Goal: Information Seeking & Learning: Check status

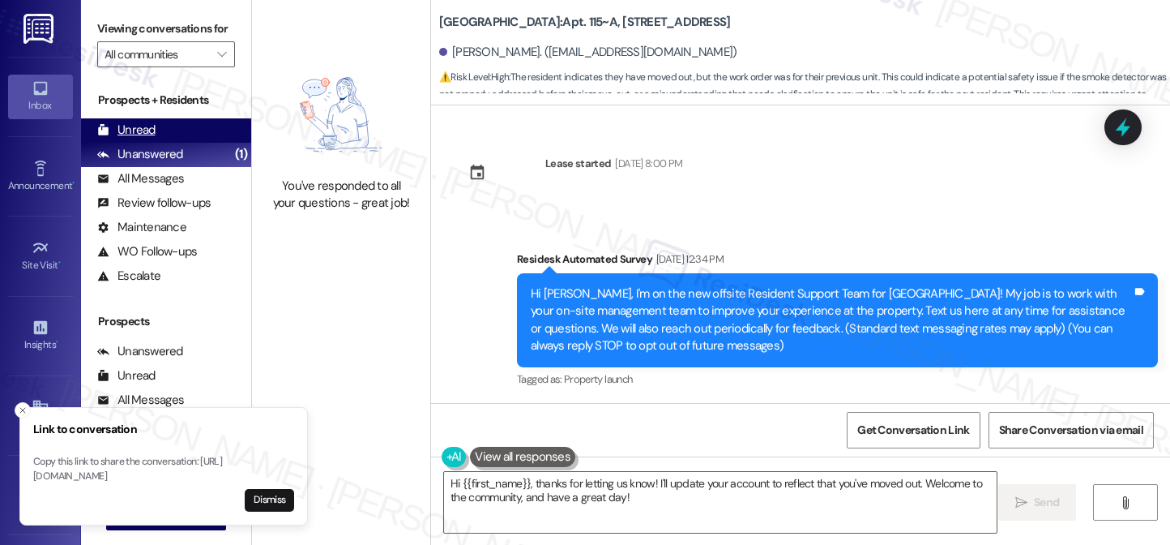
scroll to position [3309, 0]
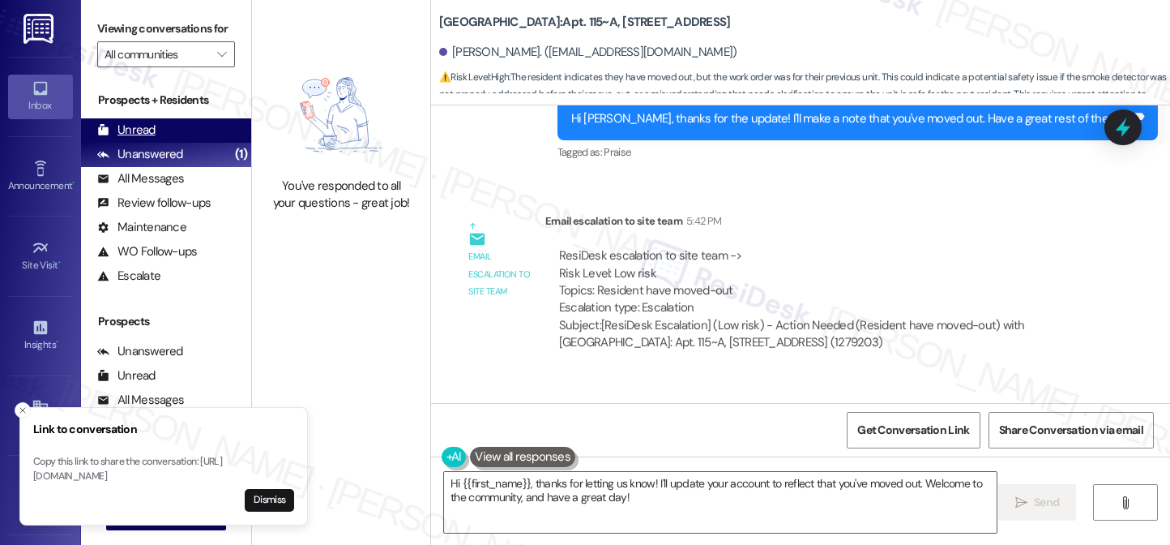
click at [169, 143] on div "Unread (0)" at bounding box center [166, 130] width 170 height 24
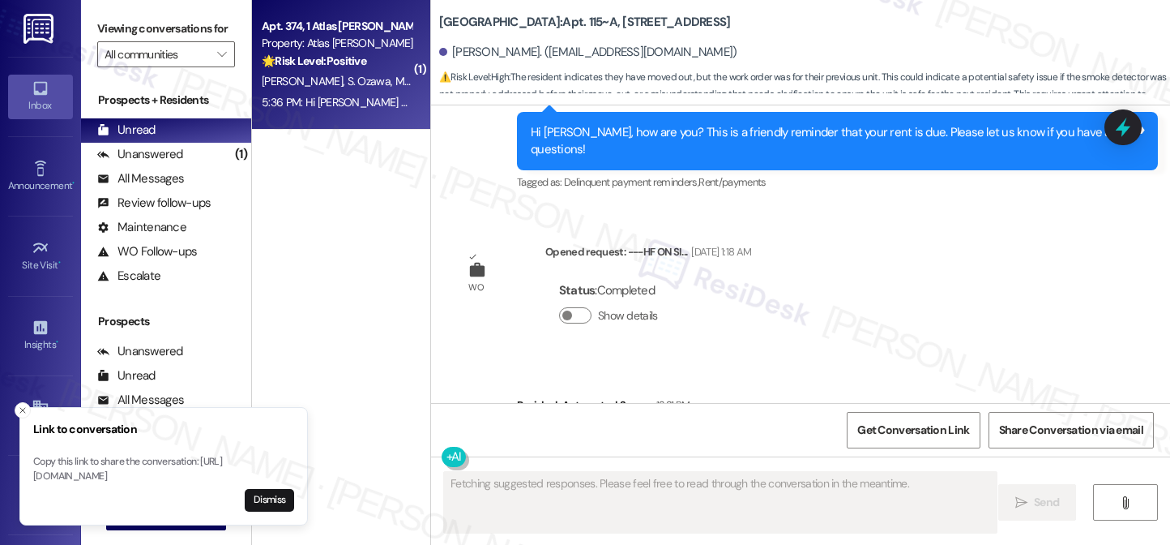
scroll to position [2858, 0]
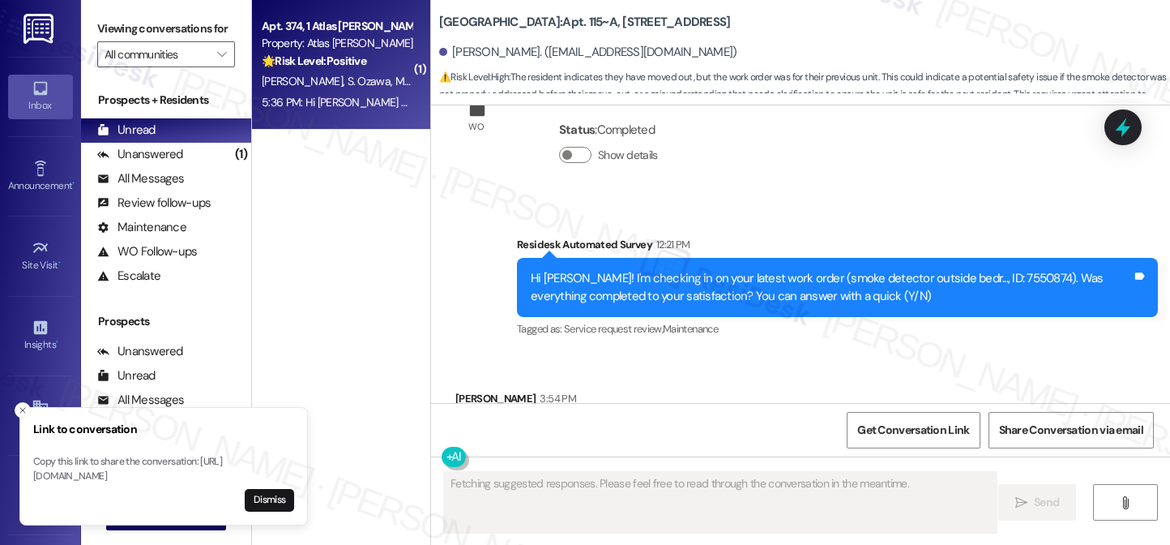
click at [357, 93] on div "5:36 PM: Hi [PERSON_NAME] and [PERSON_NAME], thank you so much for posting the …" at bounding box center [336, 102] width 153 height 20
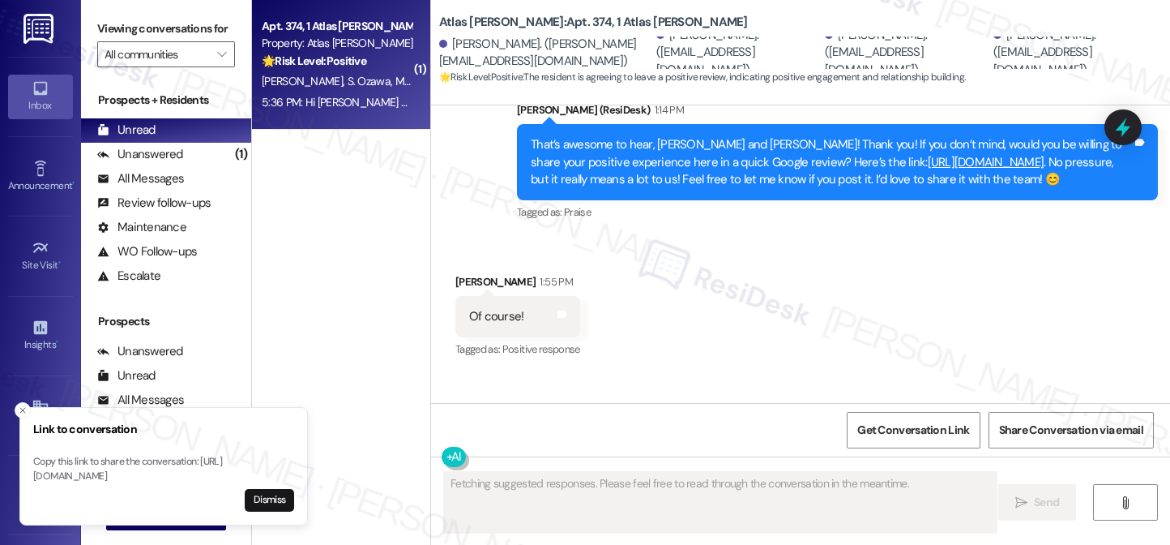
scroll to position [3750, 0]
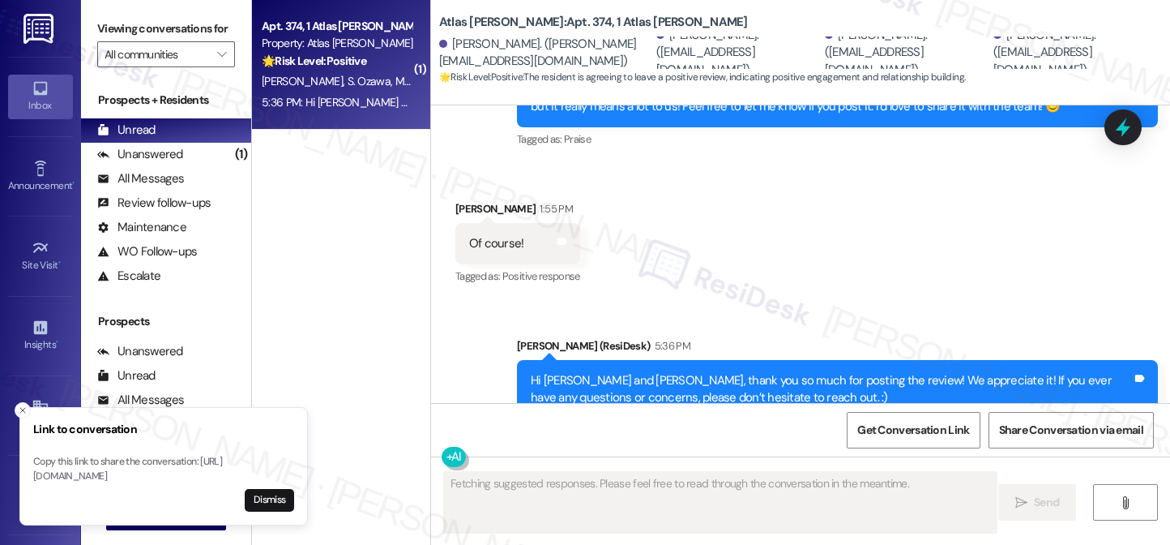
click at [561, 372] on div "Hi [PERSON_NAME] and [PERSON_NAME], thank you so much for posting the review! W…" at bounding box center [831, 389] width 601 height 35
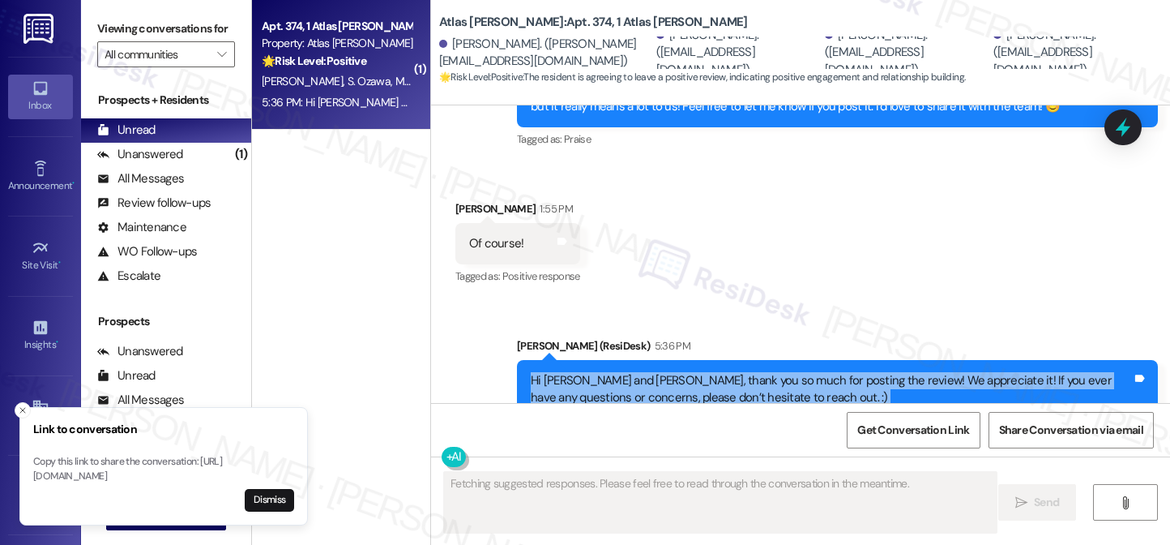
click at [561, 372] on div "Hi [PERSON_NAME] and [PERSON_NAME], thank you so much for posting the review! W…" at bounding box center [831, 389] width 601 height 35
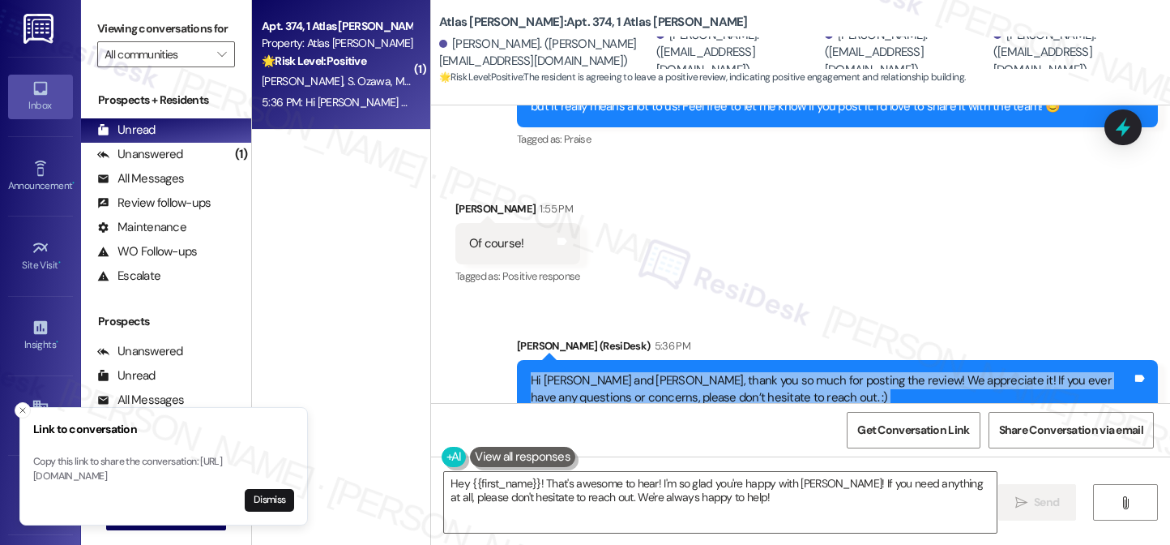
click at [835, 372] on div "Hi [PERSON_NAME] and [PERSON_NAME], thank you so much for posting the review! W…" at bounding box center [831, 389] width 601 height 35
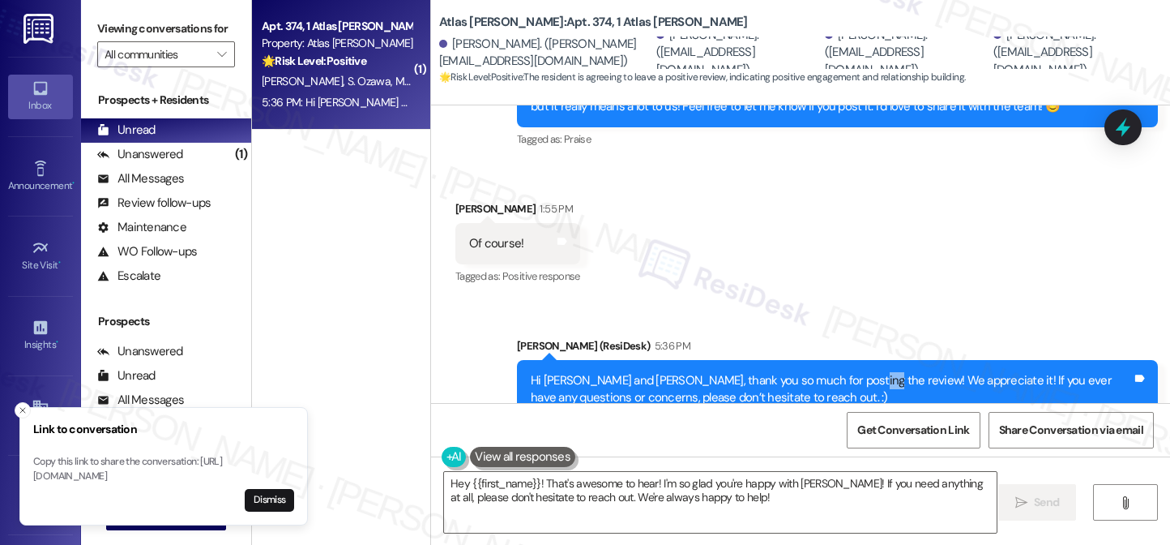
click at [835, 372] on div "Hi [PERSON_NAME] and [PERSON_NAME], thank you so much for posting the review! W…" at bounding box center [831, 389] width 601 height 35
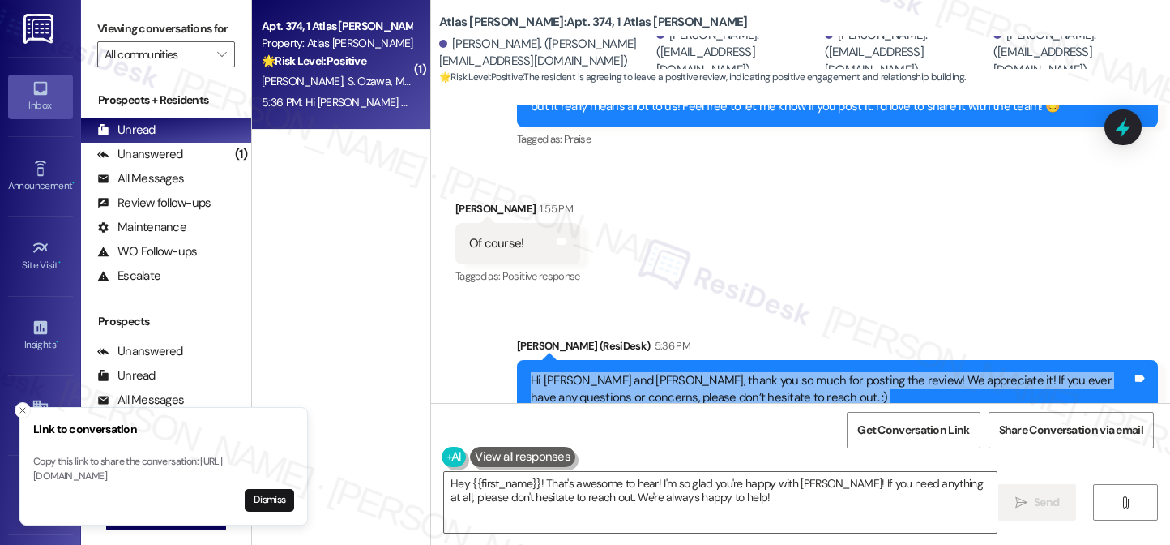
click at [835, 372] on div "Hi [PERSON_NAME] and [PERSON_NAME], thank you so much for posting the review! W…" at bounding box center [831, 389] width 601 height 35
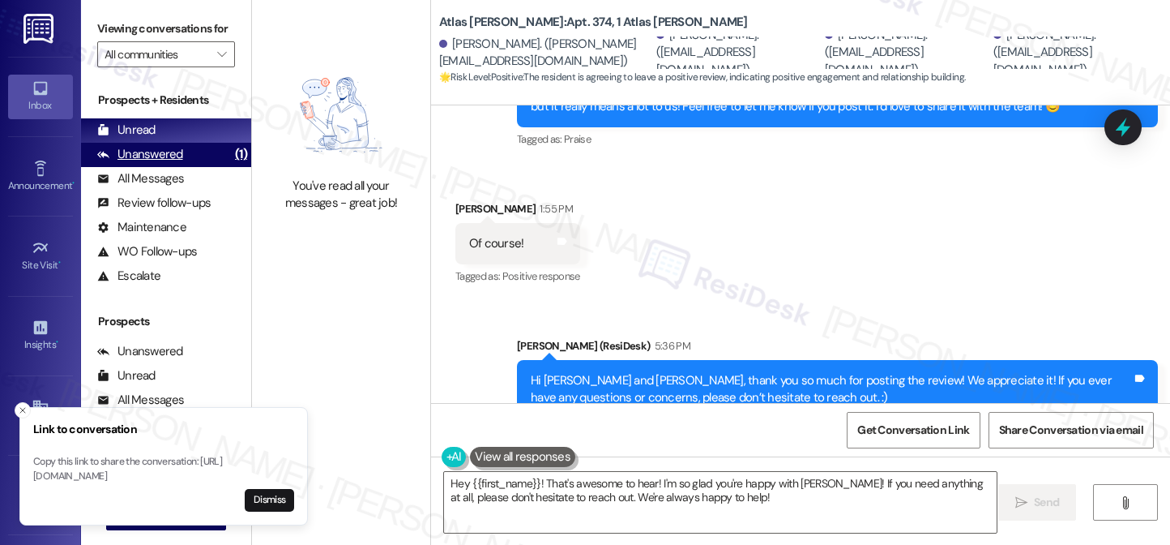
click at [160, 163] on div "Unanswered" at bounding box center [140, 154] width 86 height 17
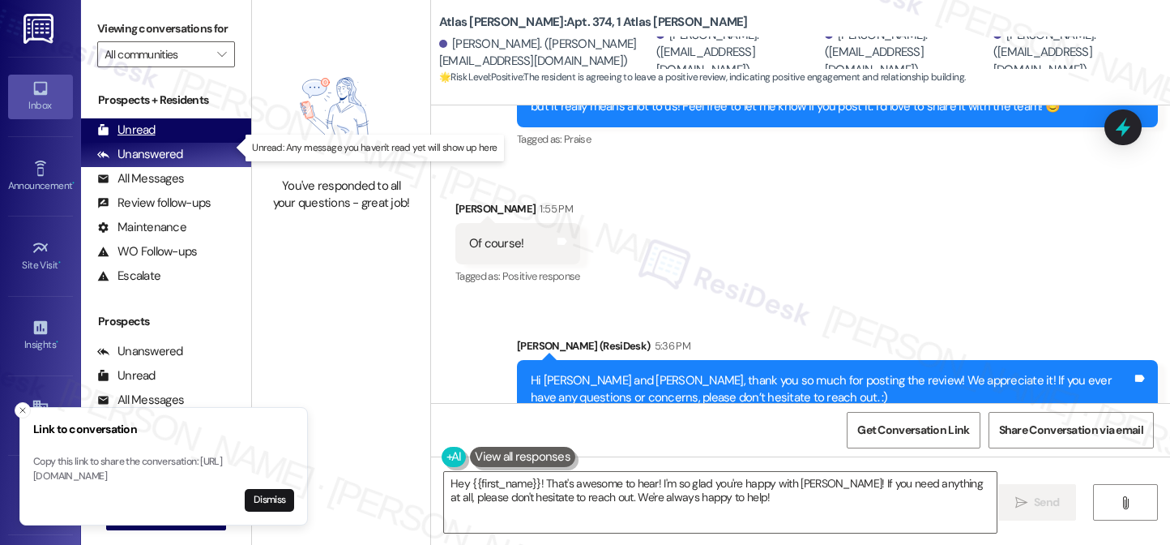
click at [164, 140] on div "Unread (0)" at bounding box center [166, 130] width 170 height 24
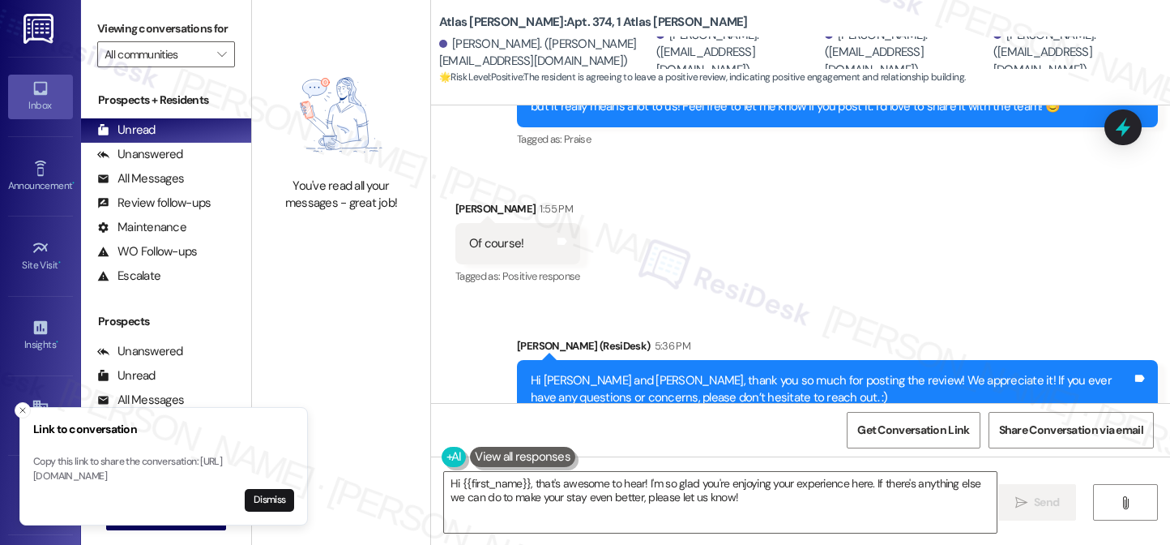
click at [608, 372] on div "Hi [PERSON_NAME] and [PERSON_NAME], thank you so much for posting the review! W…" at bounding box center [831, 389] width 601 height 35
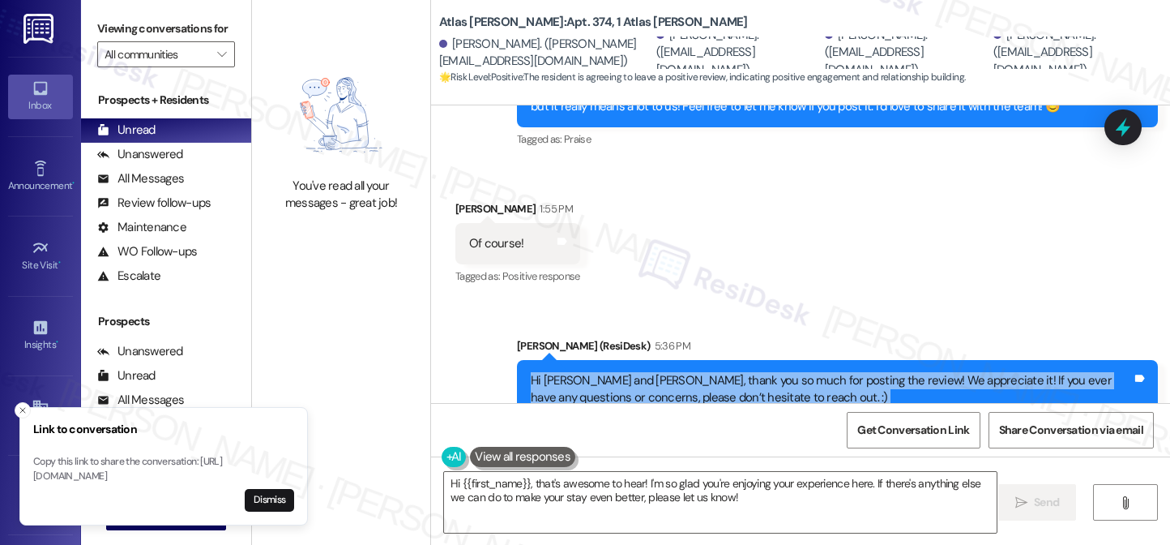
click at [608, 372] on div "Hi [PERSON_NAME] and [PERSON_NAME], thank you so much for posting the review! W…" at bounding box center [831, 389] width 601 height 35
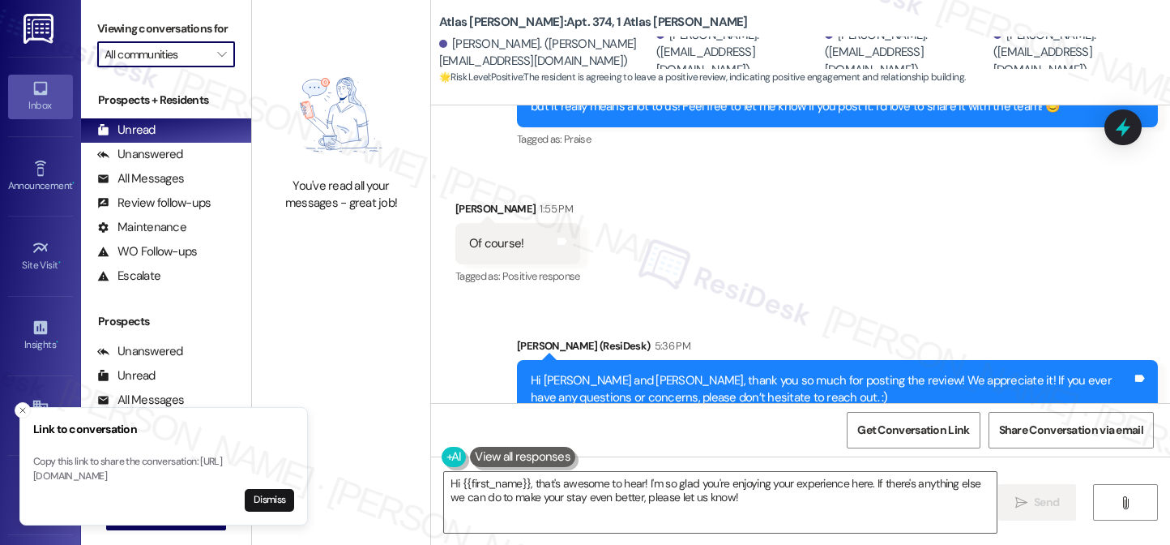
click at [195, 66] on input "All communities" at bounding box center [157, 54] width 105 height 26
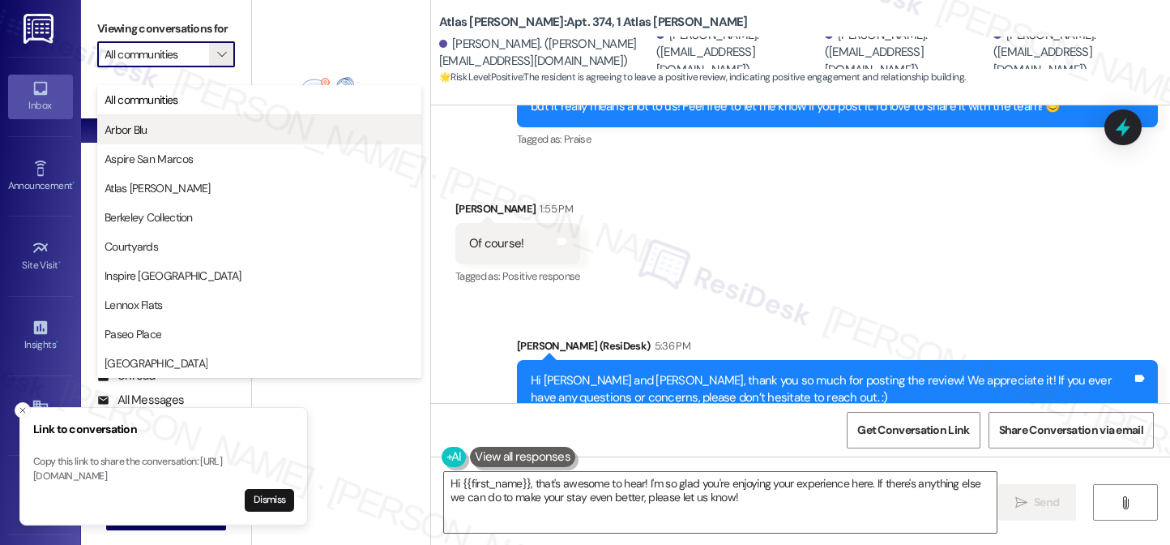
click at [194, 132] on span "Arbor Blu" at bounding box center [260, 130] width 310 height 16
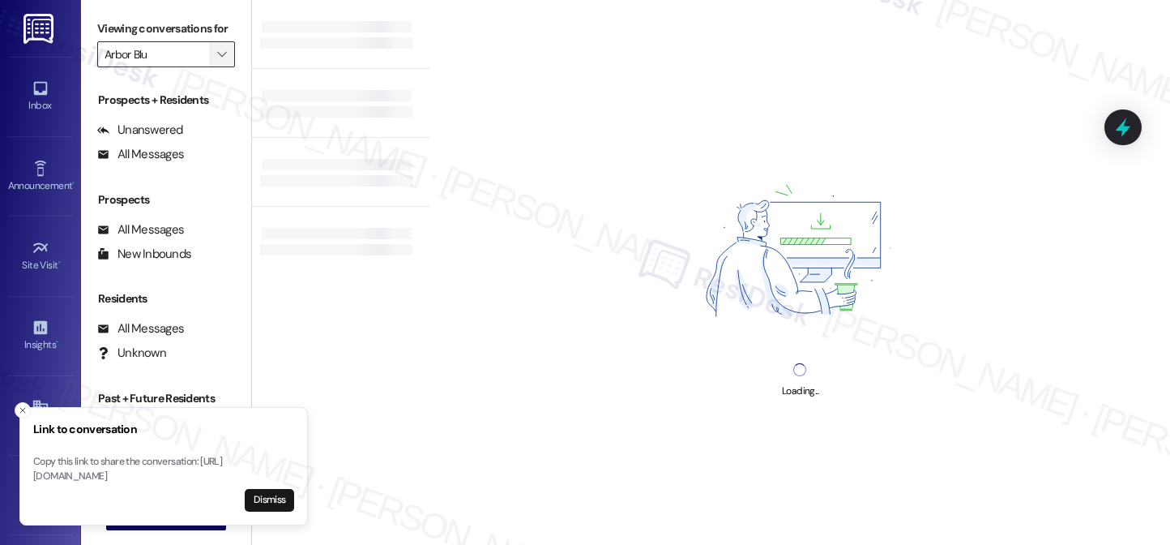
click at [217, 61] on icon "" at bounding box center [221, 54] width 9 height 13
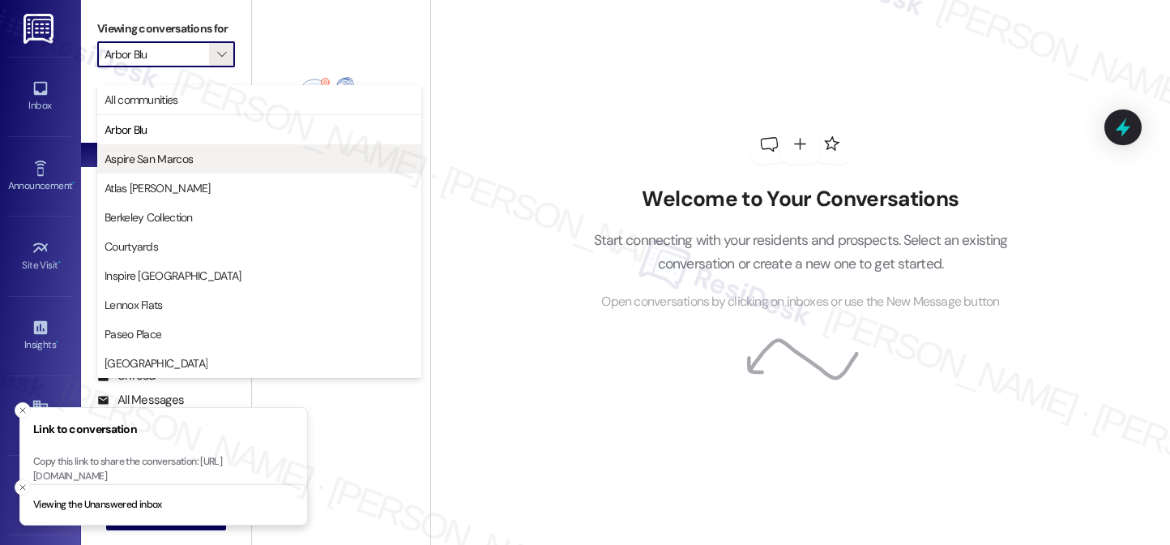
click at [193, 159] on span "Aspire San Marcos" at bounding box center [260, 159] width 310 height 16
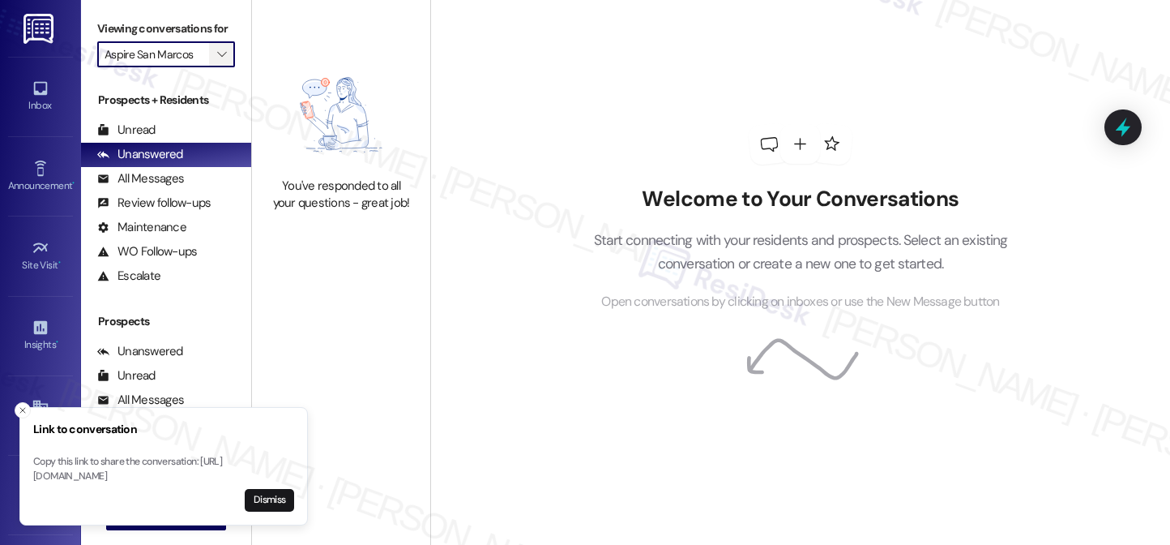
click at [217, 61] on icon "" at bounding box center [221, 54] width 9 height 13
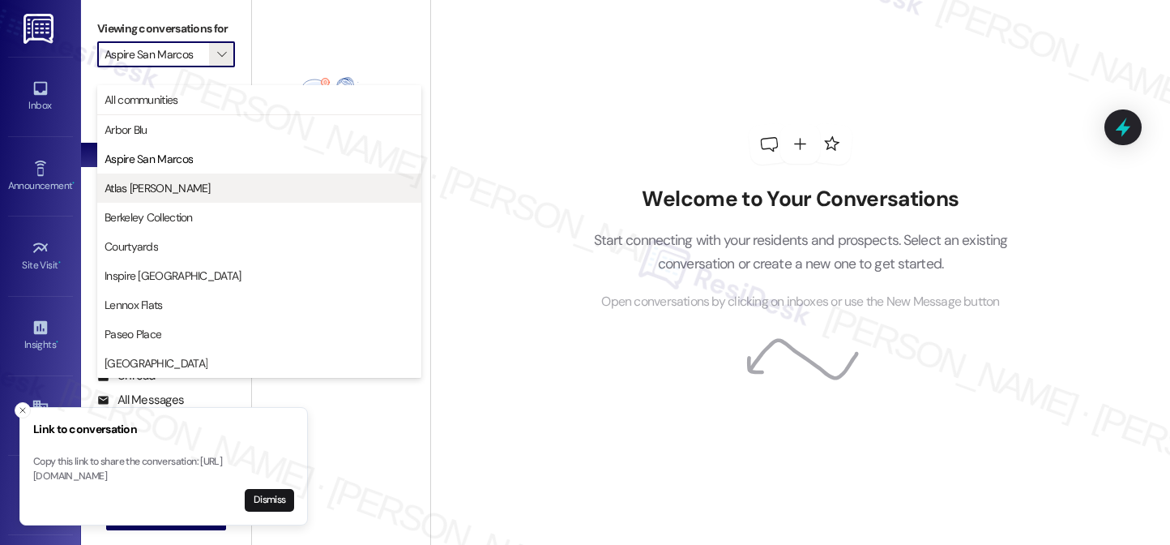
click at [206, 184] on span "Atlas [PERSON_NAME]" at bounding box center [260, 188] width 310 height 16
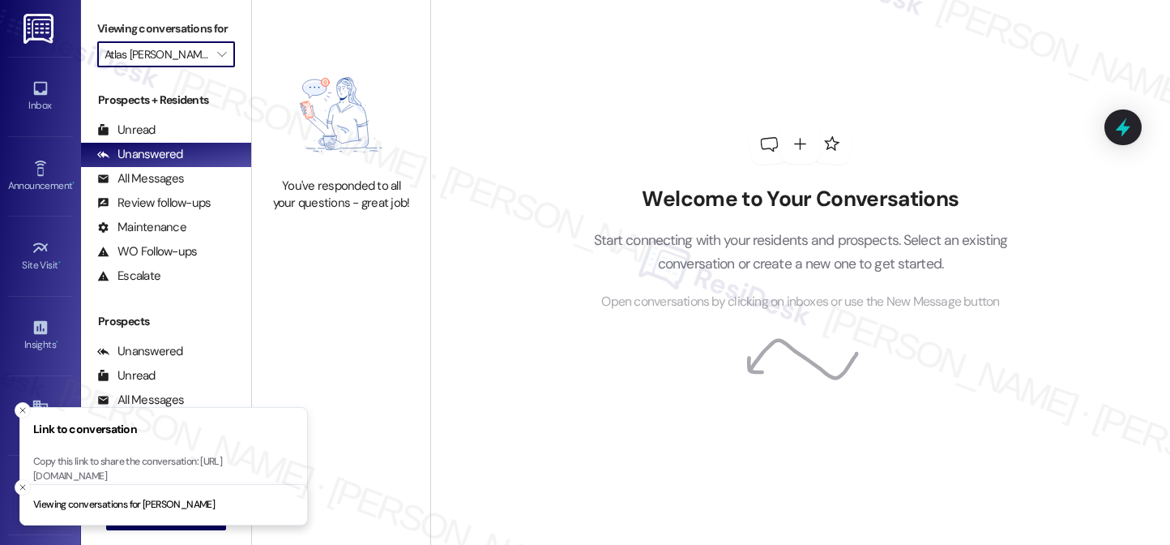
click at [226, 71] on div "Viewing conversations for [PERSON_NAME] " at bounding box center [166, 41] width 170 height 83
click at [217, 61] on icon "" at bounding box center [221, 54] width 9 height 13
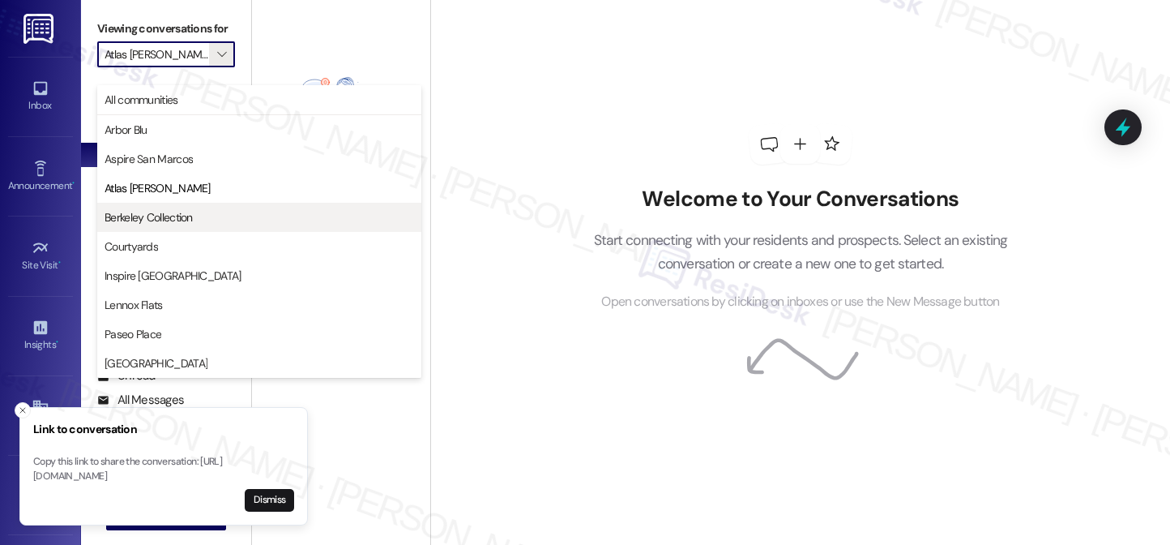
click at [203, 212] on span "Berkeley Collection" at bounding box center [260, 217] width 310 height 16
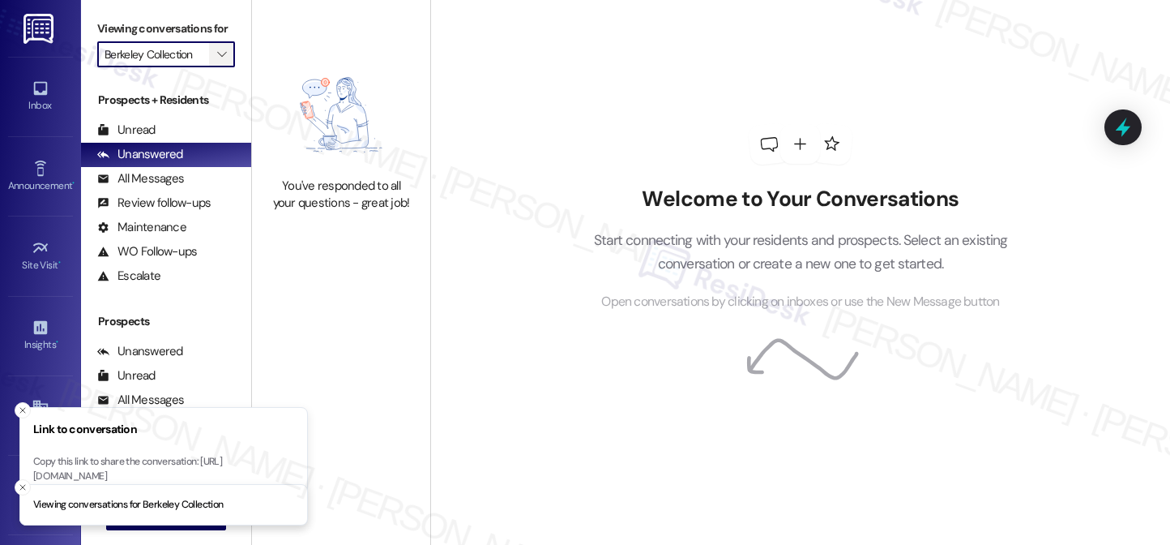
click at [217, 61] on icon "" at bounding box center [221, 54] width 9 height 13
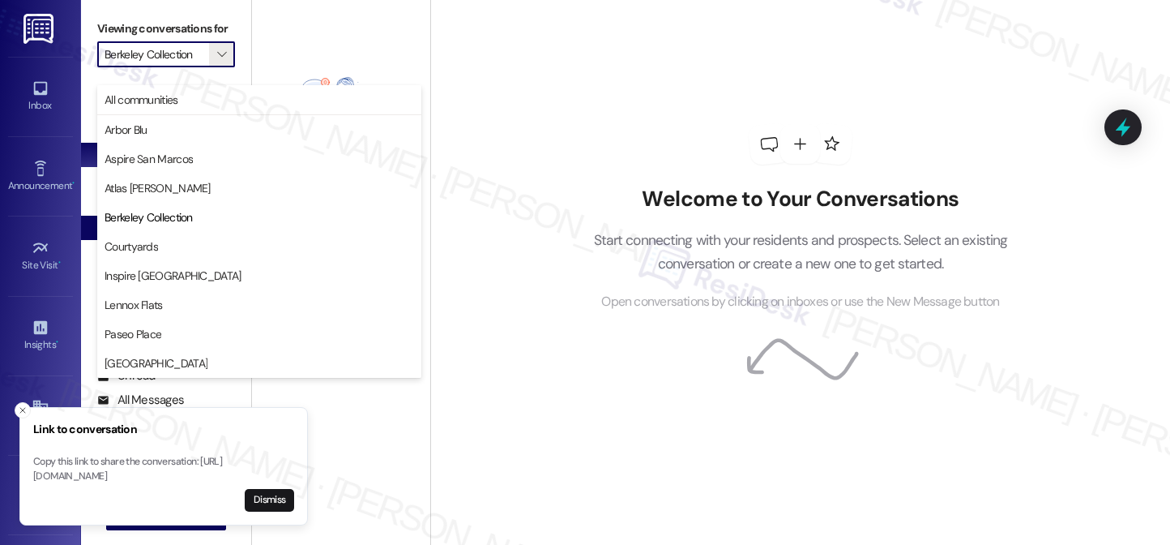
click at [178, 249] on span "Courtyards" at bounding box center [260, 246] width 310 height 16
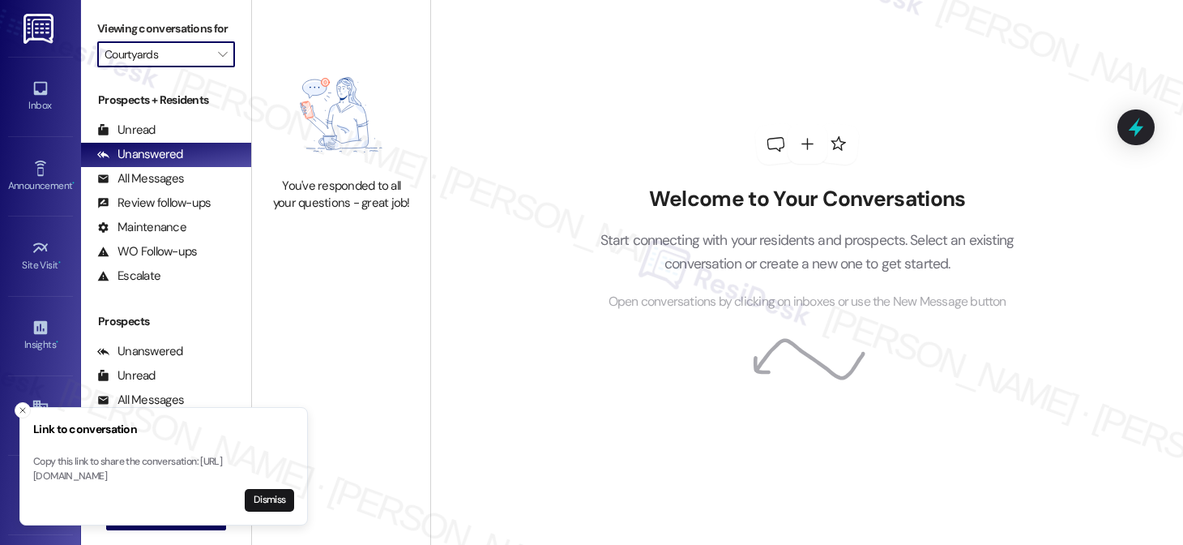
click at [177, 67] on input "Courtyards" at bounding box center [157, 54] width 105 height 26
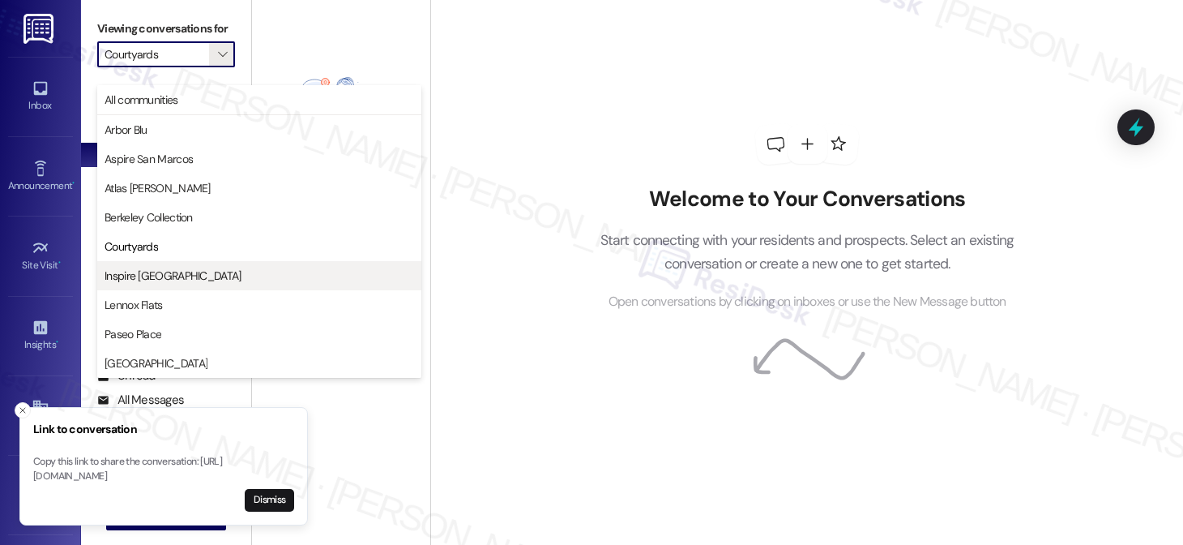
click at [172, 271] on span "Inspire [GEOGRAPHIC_DATA]" at bounding box center [173, 275] width 137 height 16
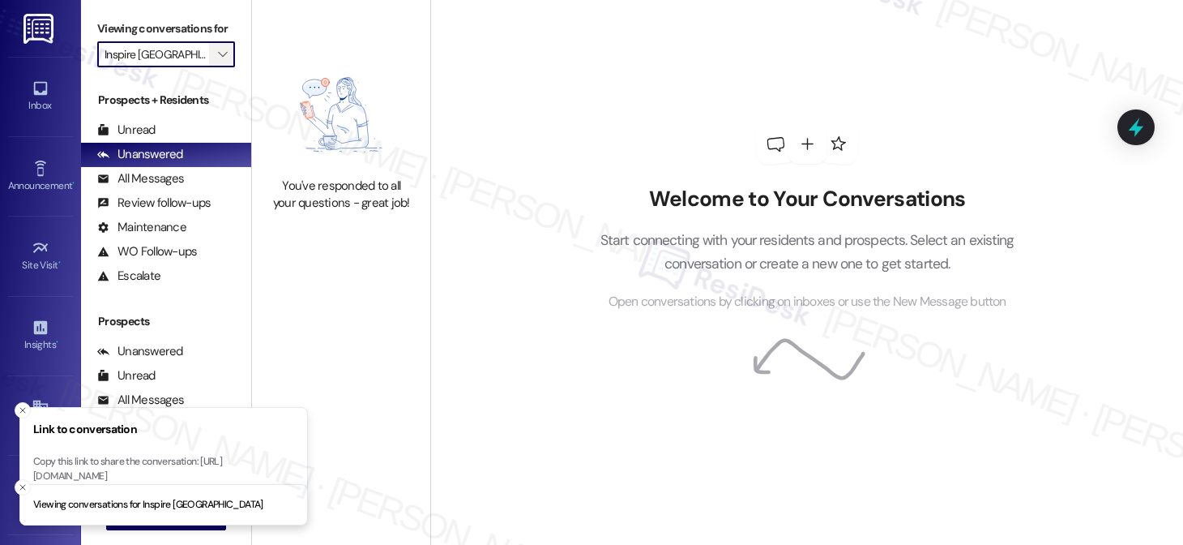
click at [218, 61] on icon "" at bounding box center [222, 54] width 9 height 13
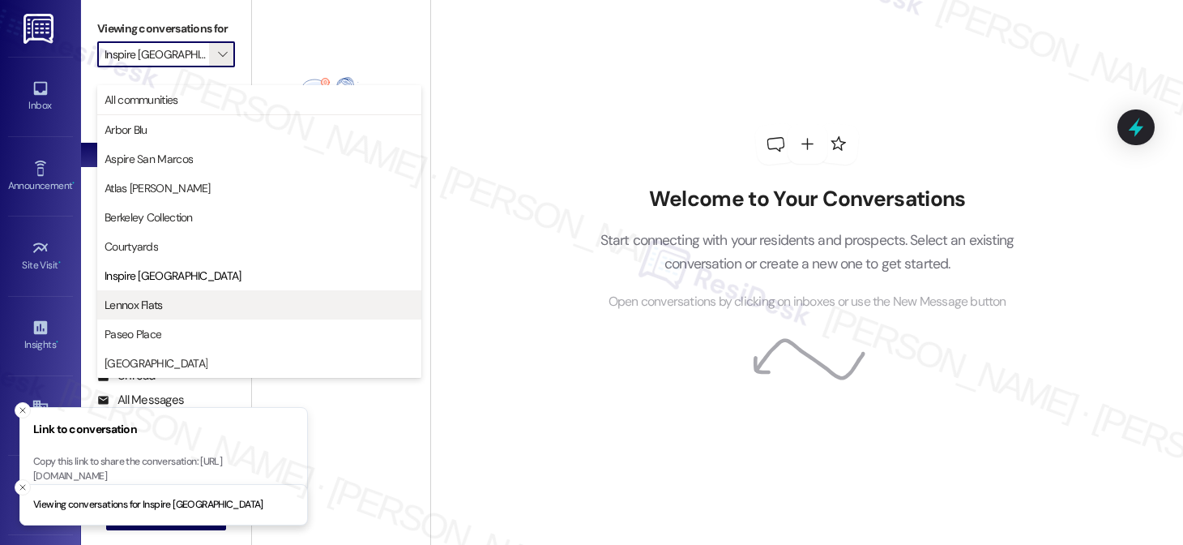
click at [201, 314] on button "Lennox Flats" at bounding box center [259, 304] width 324 height 29
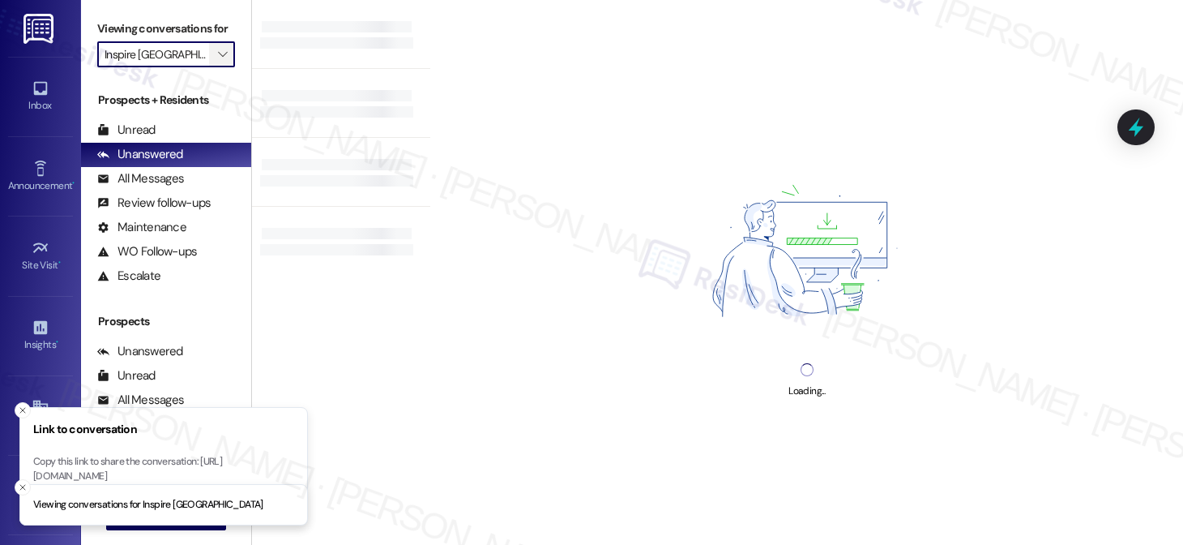
click at [218, 61] on icon "" at bounding box center [222, 54] width 9 height 13
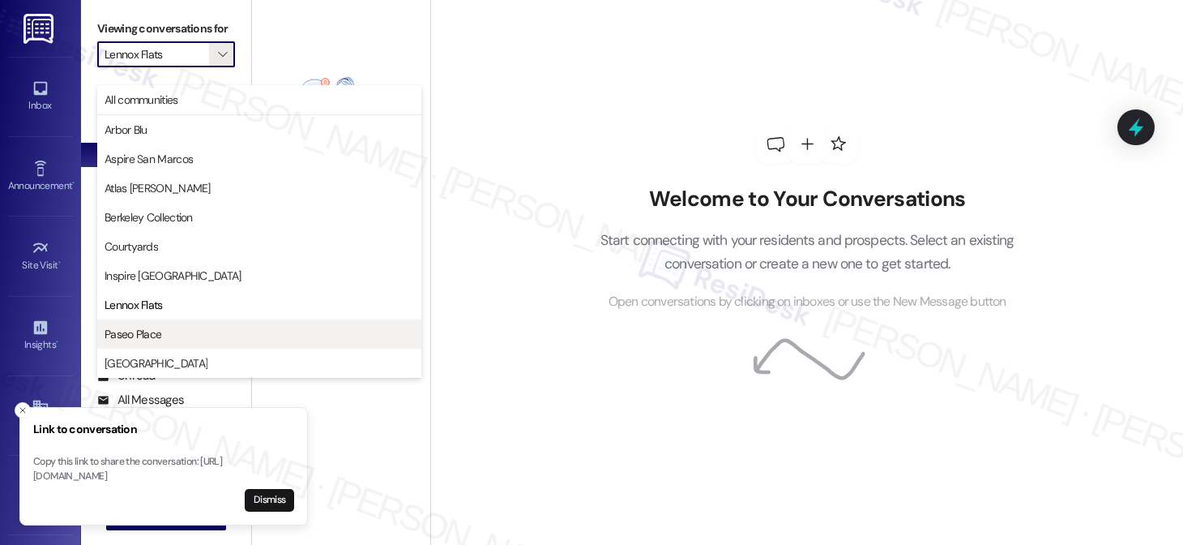
click at [208, 327] on span "Paseo Place" at bounding box center [260, 334] width 310 height 16
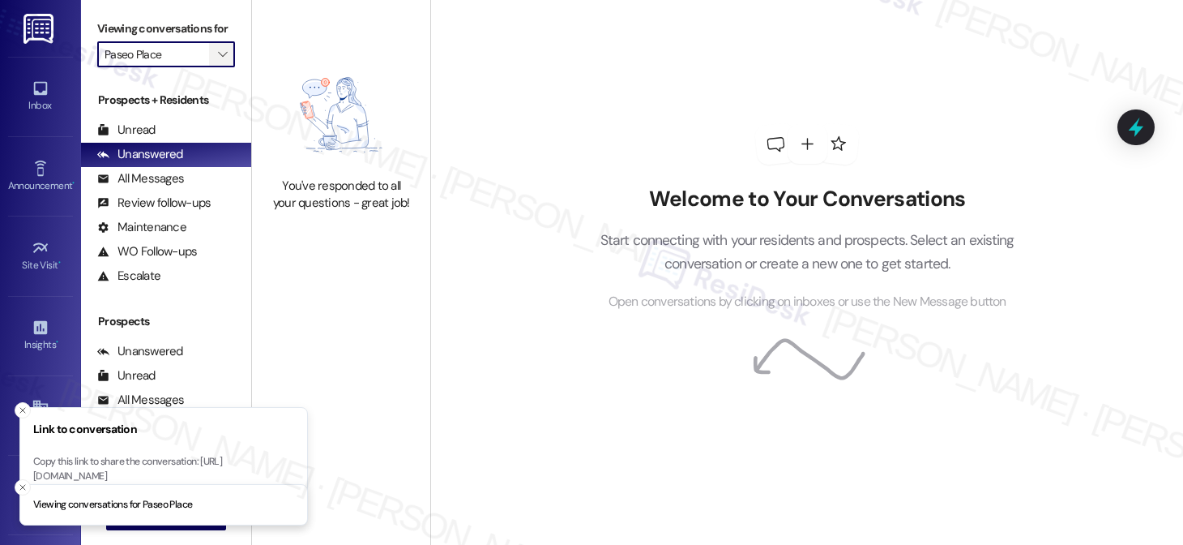
click at [224, 67] on button "" at bounding box center [222, 54] width 26 height 26
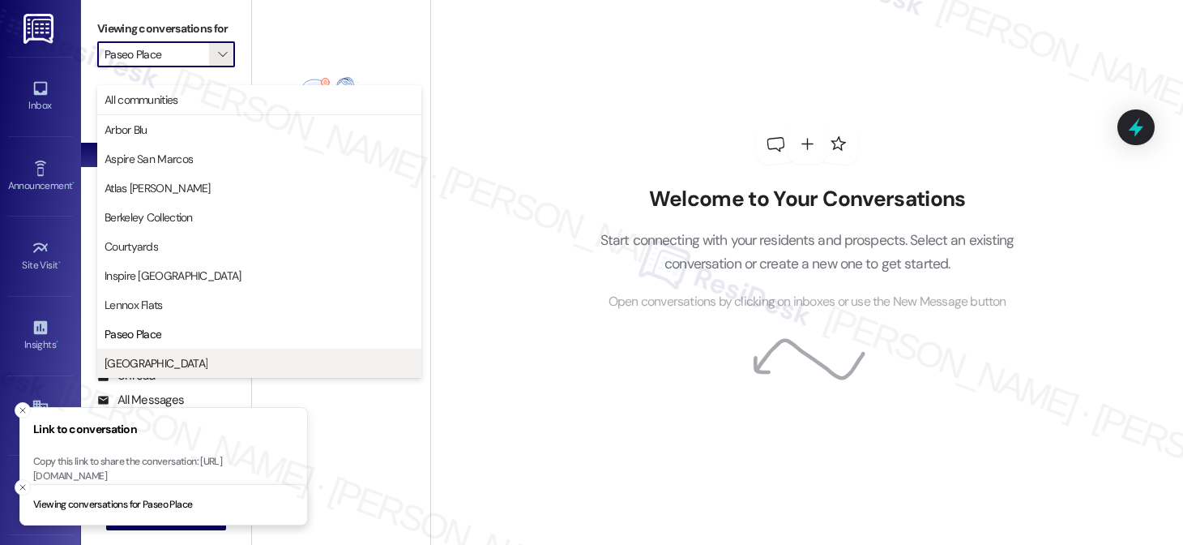
click at [190, 366] on span "[GEOGRAPHIC_DATA]" at bounding box center [260, 363] width 310 height 16
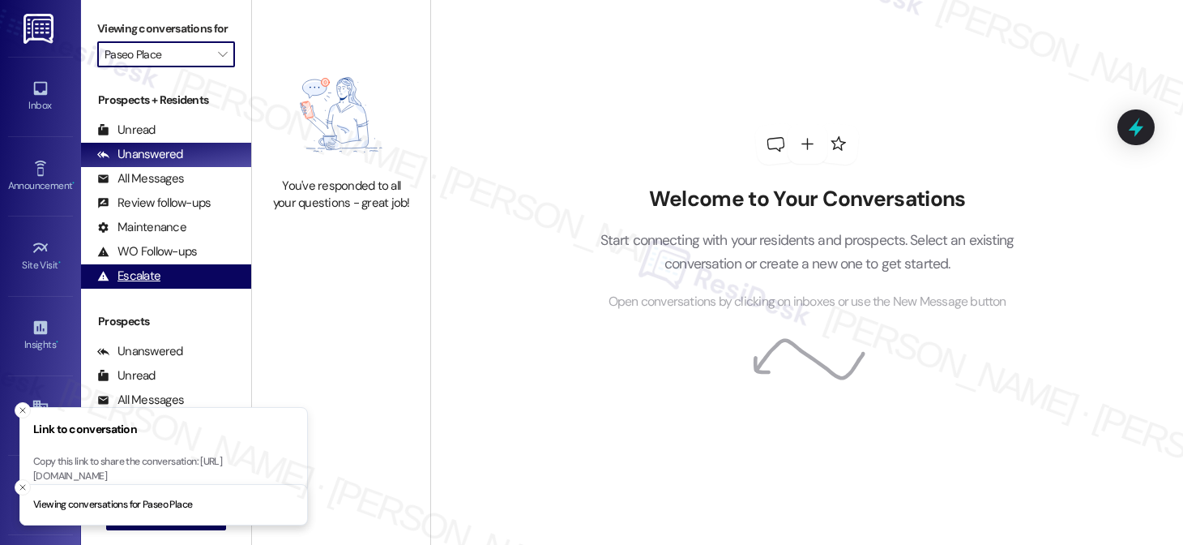
type input "[GEOGRAPHIC_DATA]"
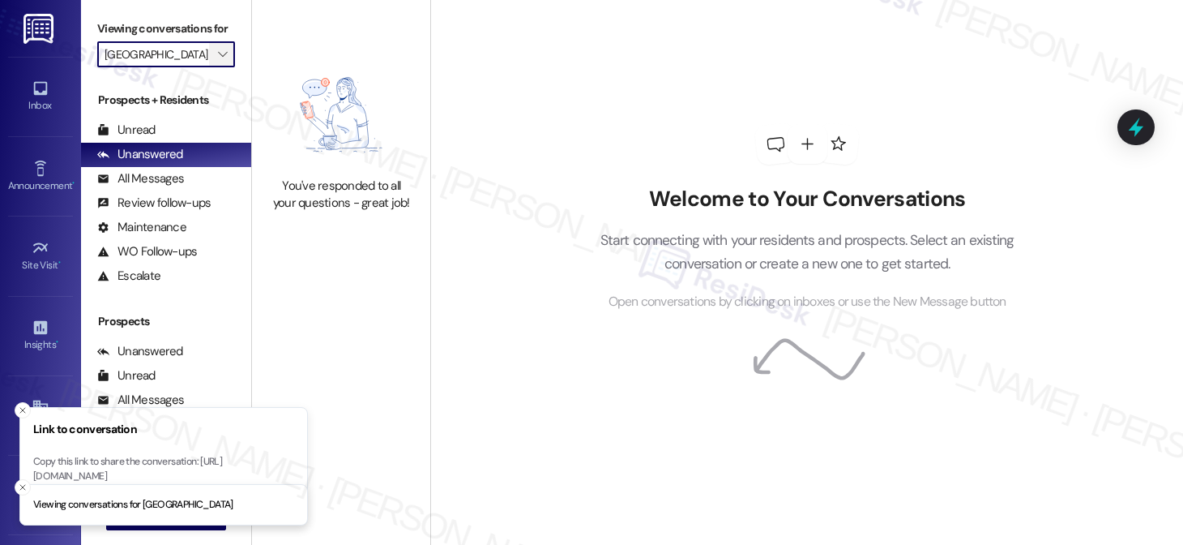
click at [218, 61] on icon "" at bounding box center [222, 54] width 9 height 13
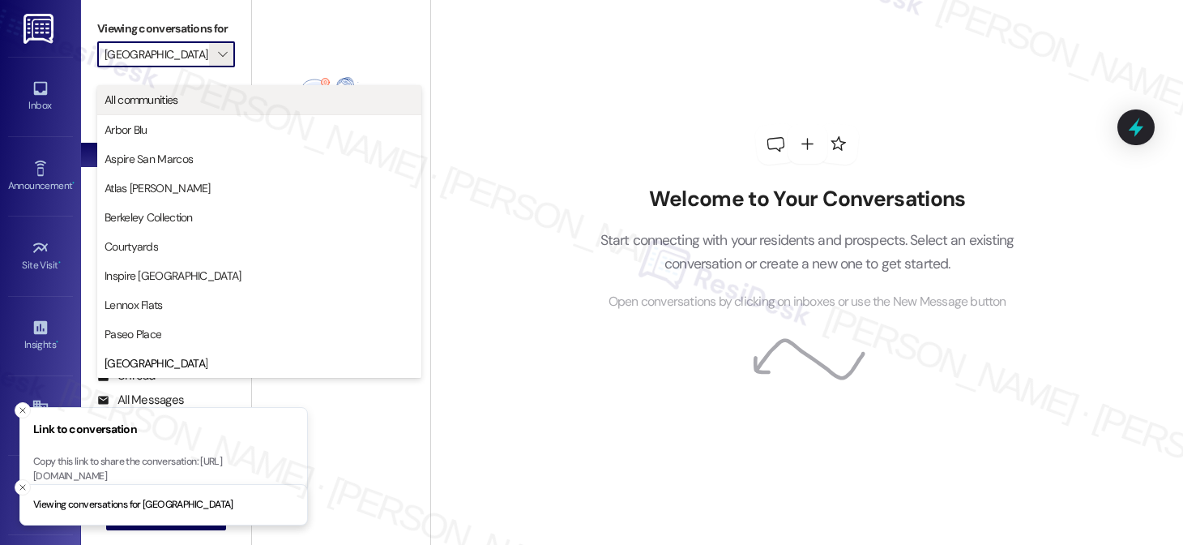
click at [212, 108] on button "All communities" at bounding box center [259, 99] width 324 height 29
